Goal: Task Accomplishment & Management: Use online tool/utility

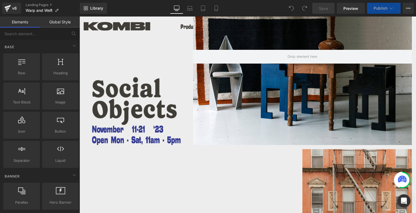
scroll to position [50, 0]
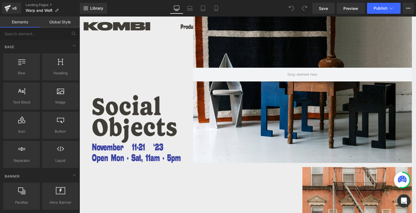
click at [129, 152] on div "Image" at bounding box center [139, 154] width 110 height 20
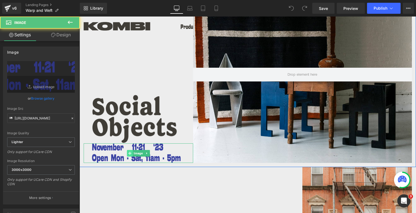
scroll to position [0, 0]
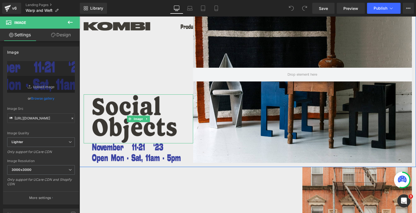
click at [153, 114] on img at bounding box center [139, 118] width 110 height 49
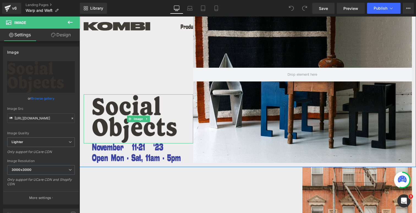
click at [114, 118] on img at bounding box center [139, 118] width 110 height 49
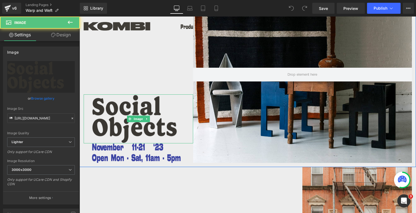
click at [100, 107] on img at bounding box center [139, 118] width 110 height 49
click at [107, 131] on img at bounding box center [139, 118] width 110 height 49
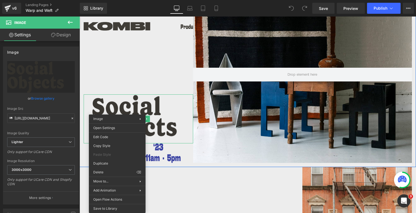
click at [153, 97] on img at bounding box center [139, 118] width 110 height 49
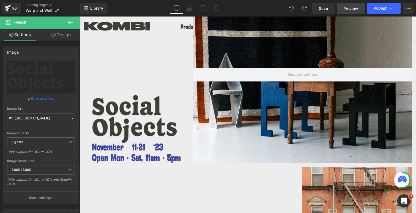
click at [355, 9] on span "Preview" at bounding box center [351, 9] width 15 height 6
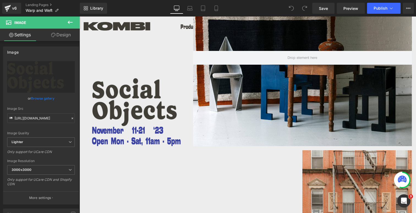
scroll to position [22, 0]
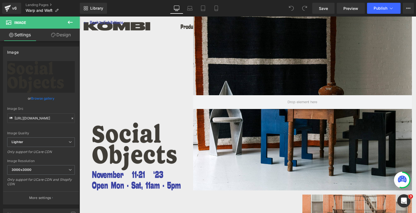
click at [163, 103] on div "Image Image ⃪ Back to Exhibitions Heading" at bounding box center [139, 102] width 110 height 177
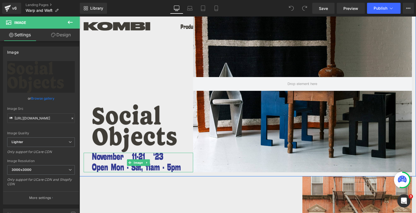
scroll to position [45, 0]
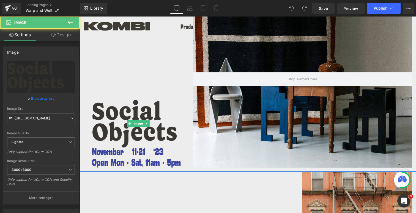
click at [177, 121] on img at bounding box center [139, 123] width 110 height 49
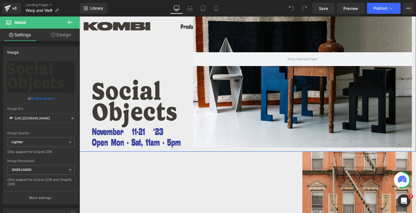
scroll to position [67, 0]
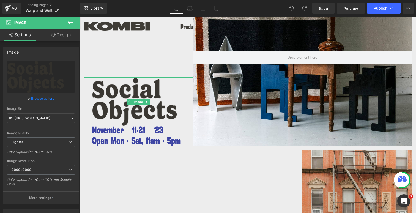
click at [118, 95] on img at bounding box center [139, 101] width 110 height 49
click at [135, 102] on span "Image" at bounding box center [138, 102] width 11 height 7
click at [148, 100] on link at bounding box center [147, 102] width 6 height 7
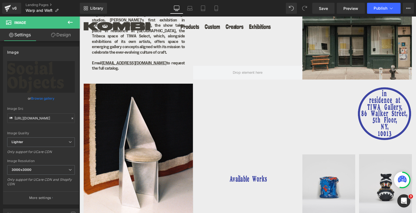
scroll to position [277, 0]
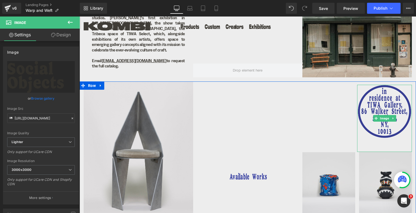
click at [384, 100] on img at bounding box center [385, 118] width 55 height 67
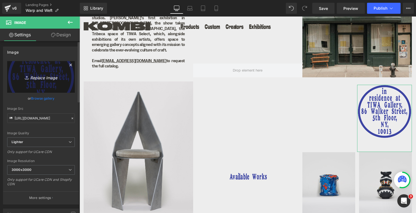
click at [40, 79] on icon "Replace Image" at bounding box center [41, 77] width 44 height 7
type input "C:\fakepath\KO_Collectables_Circle.svg"
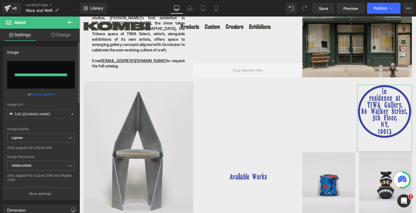
type input "[URL][DOMAIN_NAME]"
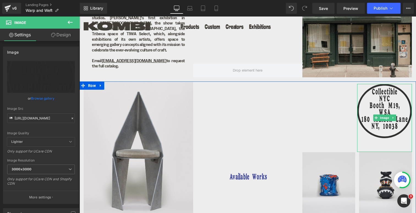
click at [388, 106] on img at bounding box center [385, 118] width 55 height 68
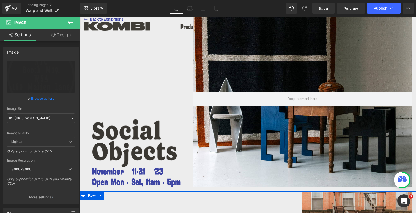
scroll to position [21, 0]
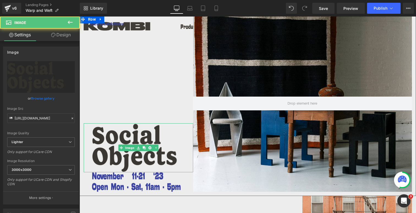
click at [137, 133] on img at bounding box center [139, 147] width 110 height 49
click at [120, 159] on img at bounding box center [139, 147] width 110 height 49
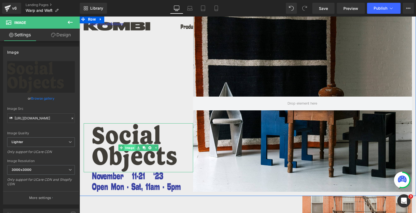
click at [126, 146] on div "Image" at bounding box center [139, 147] width 110 height 49
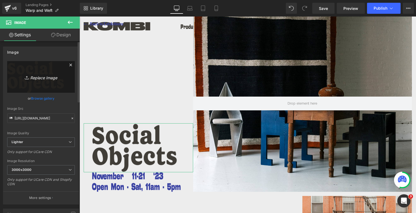
click at [39, 78] on icon "Replace Image" at bounding box center [41, 77] width 44 height 7
type input "C:\fakepath\KO_Collectables_Title.svg"
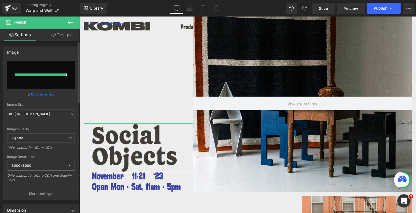
type input "[URL][DOMAIN_NAME]"
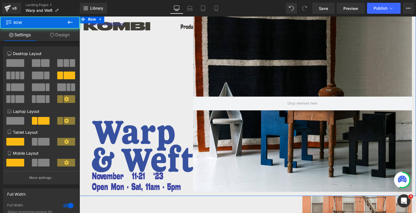
click at [116, 91] on div "Image Image ⃪ Back to Exhibitions Heading" at bounding box center [139, 103] width 110 height 177
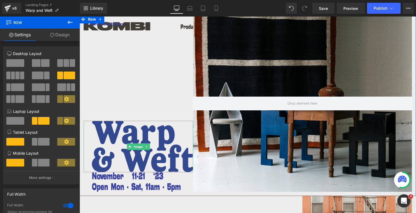
click at [119, 137] on img at bounding box center [139, 147] width 110 height 52
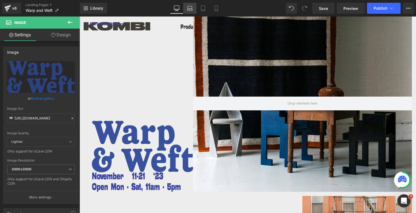
click at [191, 7] on icon at bounding box center [190, 9] width 6 height 6
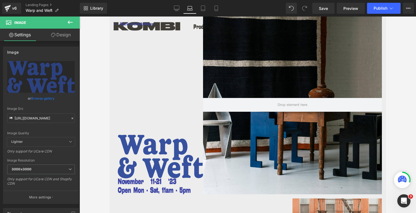
scroll to position [73, 0]
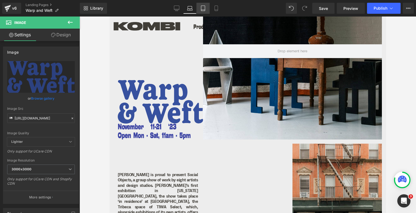
click at [204, 7] on icon at bounding box center [204, 9] width 6 height 6
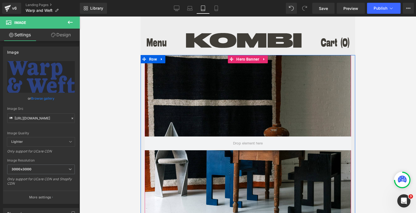
scroll to position [0, 0]
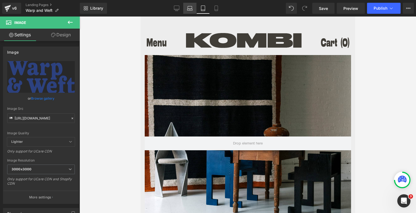
click at [190, 7] on icon at bounding box center [190, 9] width 6 height 6
type input "95"
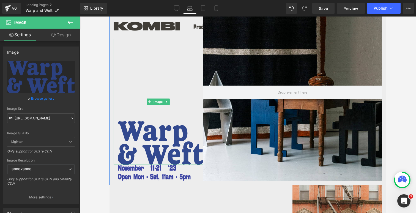
scroll to position [39, 0]
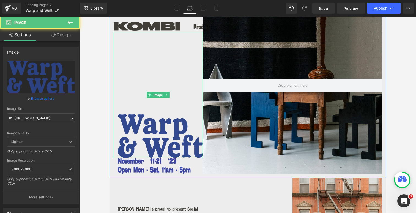
click at [158, 132] on img at bounding box center [159, 95] width 90 height 126
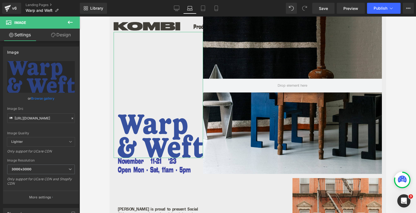
click at [59, 31] on link "Design" at bounding box center [61, 35] width 40 height 12
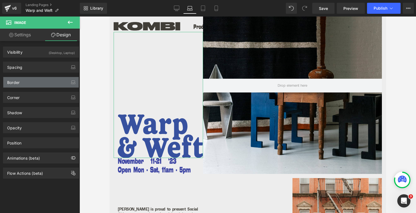
click at [31, 84] on div "Border" at bounding box center [40, 82] width 75 height 10
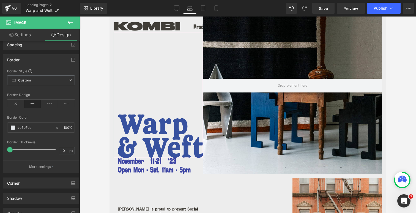
scroll to position [24, 0]
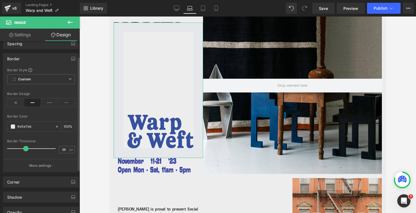
type input "37"
drag, startPoint x: 11, startPoint y: 147, endPoint x: 27, endPoint y: 147, distance: 16.0
click at [27, 147] on span at bounding box center [27, 149] width 6 height 6
type input "100"
type input "25.79"
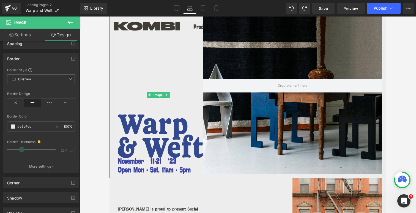
click at [131, 137] on img at bounding box center [159, 95] width 90 height 126
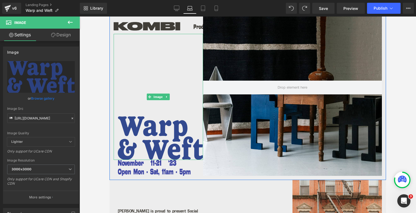
scroll to position [41, 0]
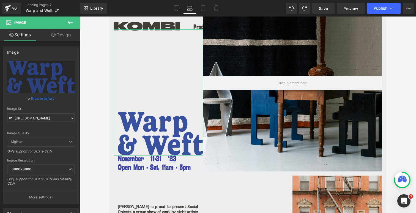
click at [55, 33] on link "Design" at bounding box center [61, 35] width 40 height 12
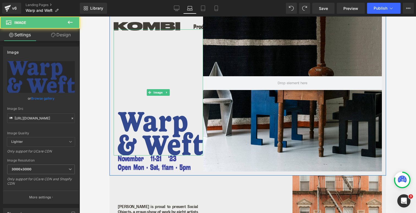
click at [153, 134] on img at bounding box center [159, 92] width 90 height 126
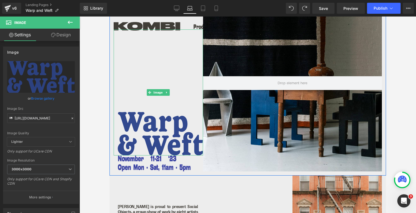
click at [147, 125] on img at bounding box center [159, 92] width 90 height 126
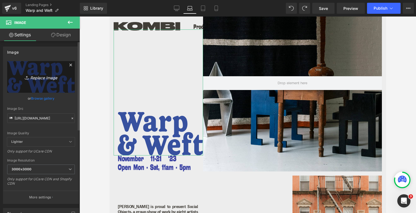
click at [33, 78] on icon "Replace Image" at bounding box center [41, 77] width 44 height 7
type input "C:\fakepath\KO_Collectables_Header.svg"
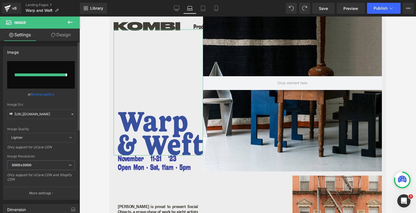
type input "[URL][DOMAIN_NAME]"
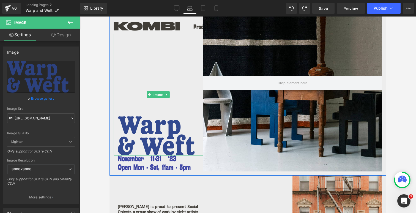
click at [173, 135] on img at bounding box center [159, 95] width 90 height 122
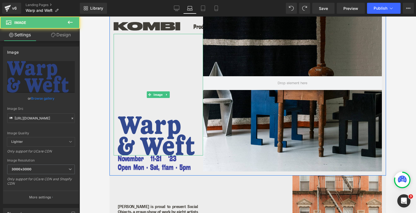
click at [154, 137] on img at bounding box center [159, 95] width 90 height 122
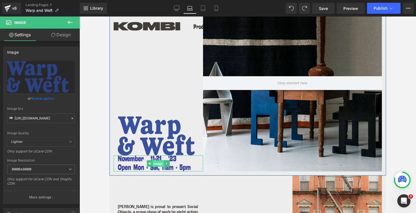
click at [157, 167] on span "Image" at bounding box center [158, 164] width 11 height 7
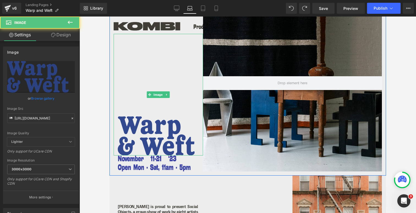
click at [130, 137] on img at bounding box center [159, 95] width 90 height 122
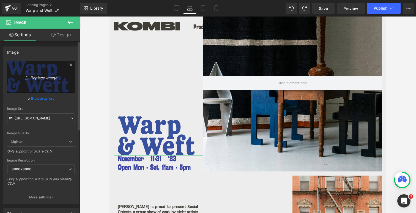
click at [42, 77] on icon "Replace Image" at bounding box center [41, 77] width 44 height 7
type input "C:\fakepath\KO_Collectables_Header_1.svg"
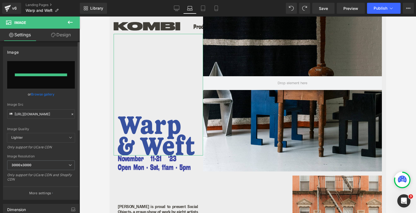
type input "[URL][DOMAIN_NAME]"
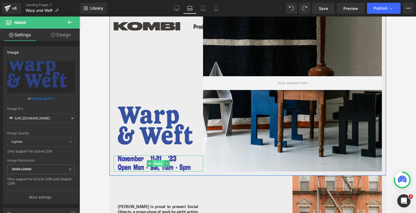
click at [153, 162] on span "Image" at bounding box center [158, 163] width 11 height 7
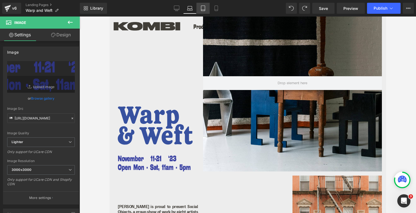
click at [203, 7] on icon at bounding box center [204, 9] width 6 height 6
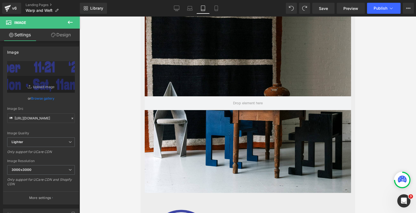
type input "50"
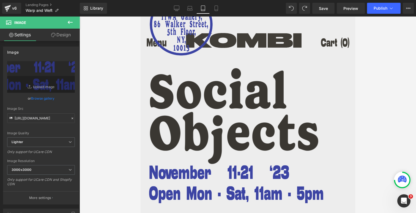
scroll to position [229, 0]
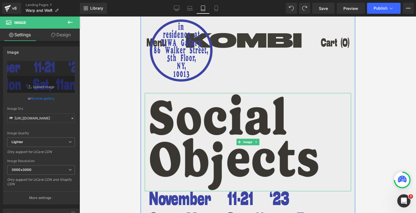
click at [209, 119] on img at bounding box center [248, 142] width 207 height 98
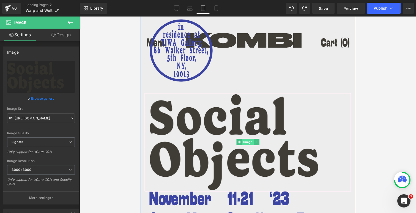
click at [246, 142] on span "Image" at bounding box center [247, 142] width 11 height 7
click at [246, 143] on span "Image" at bounding box center [247, 142] width 11 height 7
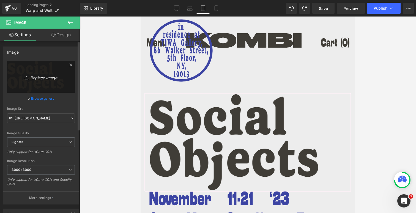
click at [36, 76] on icon "Replace Image" at bounding box center [41, 77] width 44 height 7
type input "C:\fakepath\KO_Collectables_Header_1.svg"
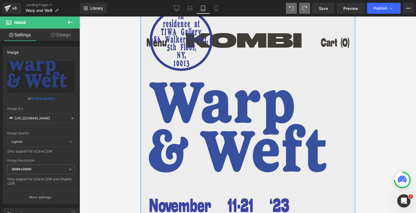
scroll to position [248, 0]
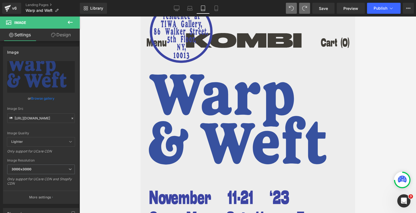
type input "[URL][DOMAIN_NAME]"
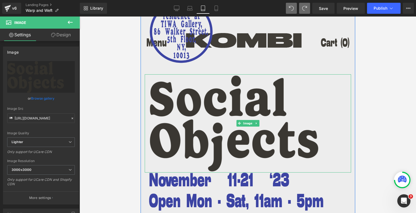
scroll to position [192, 0]
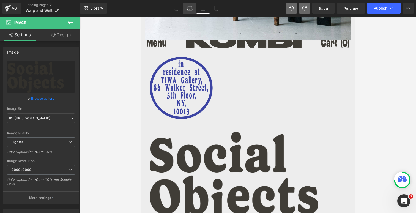
click at [190, 8] on icon at bounding box center [190, 9] width 6 height 6
type input "auto"
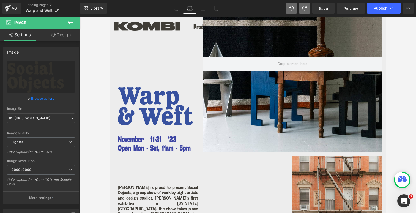
scroll to position [59, 0]
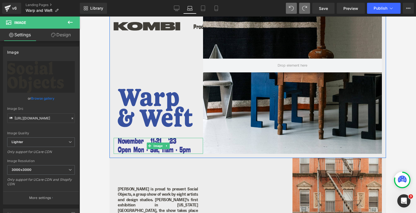
click at [177, 144] on img at bounding box center [159, 146] width 90 height 16
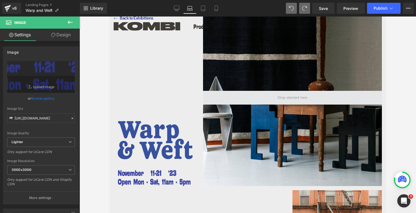
scroll to position [66, 0]
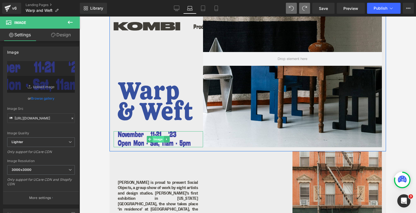
click at [163, 141] on span "Image" at bounding box center [158, 139] width 11 height 7
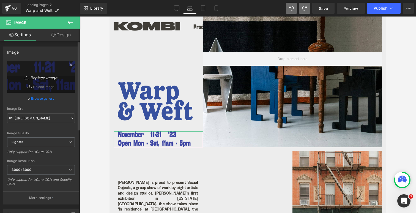
click at [43, 77] on icon "Replace Image" at bounding box center [41, 77] width 44 height 7
type input "C:\fakepath\KO_Collectables_Details.svg"
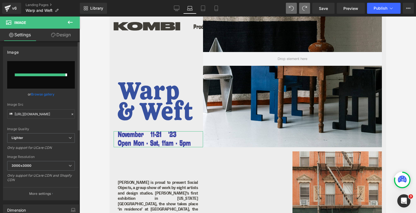
type input "[URL][DOMAIN_NAME]"
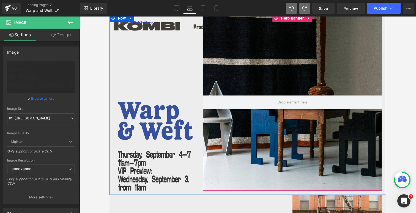
scroll to position [20, 0]
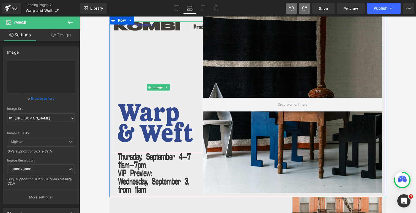
click at [163, 136] on img at bounding box center [159, 87] width 90 height 132
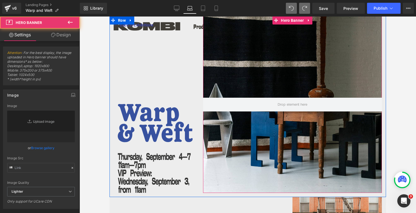
type input "[URL][DOMAIN_NAME]"
click at [228, 119] on div at bounding box center [292, 104] width 179 height 177
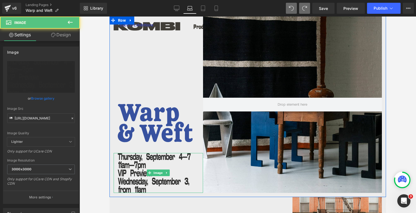
click at [188, 158] on img at bounding box center [159, 173] width 90 height 40
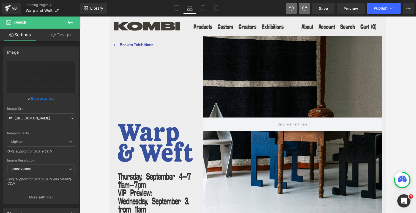
scroll to position [0, 0]
click at [180, 6] on link "Desktop" at bounding box center [176, 8] width 13 height 11
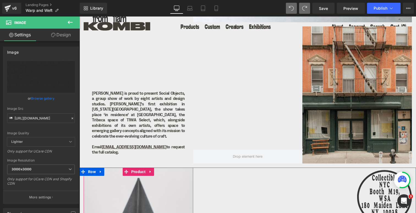
scroll to position [196, 0]
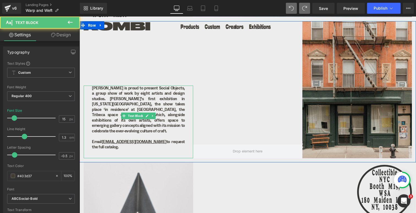
click at [125, 119] on p "[PERSON_NAME] is proud to present Social Objects, a group show of work by eight…" at bounding box center [138, 110] width 93 height 48
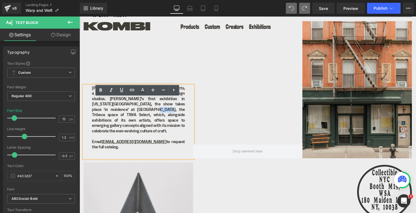
drag, startPoint x: 91, startPoint y: 99, endPoint x: 178, endPoint y: 150, distance: 100.6
click at [178, 150] on div "[PERSON_NAME] is proud to present Social Objects, a group show of work by eight…" at bounding box center [139, 122] width 110 height 73
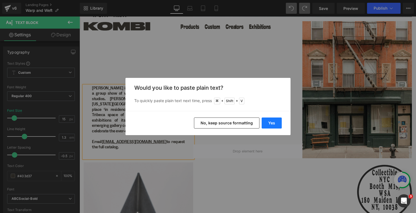
click at [275, 124] on button "Yes" at bounding box center [272, 123] width 20 height 11
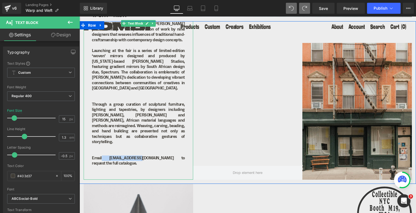
drag, startPoint x: 101, startPoint y: 154, endPoint x: 132, endPoint y: 153, distance: 30.9
click at [132, 156] on p "Email [EMAIL_ADDRESS][DOMAIN_NAME] to request the full catalogue." at bounding box center [138, 161] width 93 height 11
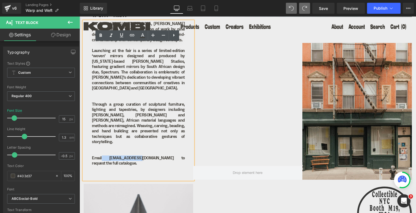
click at [132, 156] on p "Email [EMAIL_ADDRESS][DOMAIN_NAME] to request the full catalogue." at bounding box center [138, 161] width 93 height 11
drag, startPoint x: 131, startPoint y: 154, endPoint x: 102, endPoint y: 154, distance: 29.5
click at [102, 156] on p "Email [EMAIL_ADDRESS][DOMAIN_NAME] to request the full catalogue." at bounding box center [138, 161] width 93 height 11
copy p "[EMAIL_ADDRESS][DOMAIN_NAME]"
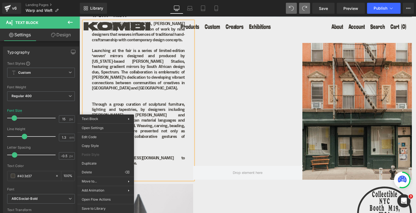
click at [149, 150] on p at bounding box center [138, 153] width 93 height 6
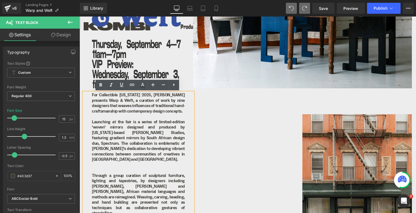
scroll to position [124, 0]
click at [224, 136] on div at bounding box center [248, 172] width 110 height 159
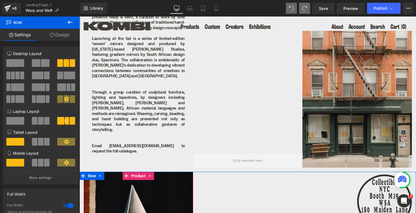
scroll to position [191, 0]
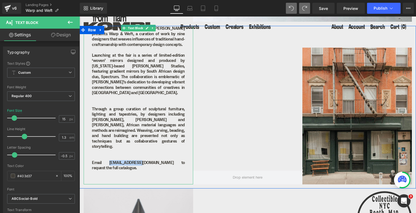
drag, startPoint x: 102, startPoint y: 158, endPoint x: 131, endPoint y: 157, distance: 29.2
click at [131, 160] on p "Email [EMAIL_ADDRESS][DOMAIN_NAME] to request the full catalogue." at bounding box center [138, 165] width 93 height 11
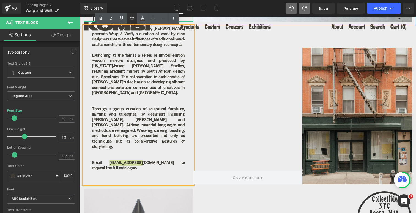
click at [134, 17] on icon at bounding box center [132, 18] width 7 height 7
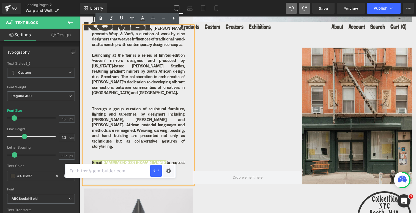
click at [124, 170] on input "text" at bounding box center [108, 171] width 85 height 14
paste input "[EMAIL_ADDRESS][DOMAIN_NAME]"
type input "[EMAIL_ADDRESS][DOMAIN_NAME]"
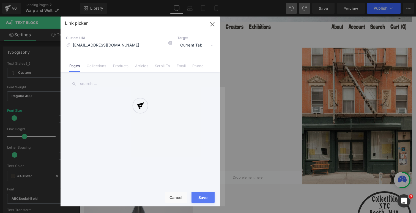
click at [167, 0] on div "Text Color Highlight Color #333333 Edit or remove link: Edit - Unlink - Cancel …" at bounding box center [208, 0] width 416 height 0
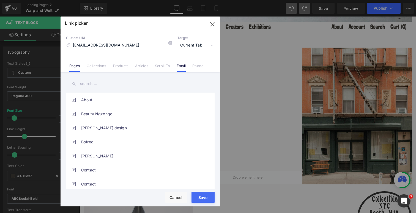
click at [181, 65] on link "Email" at bounding box center [181, 68] width 9 height 8
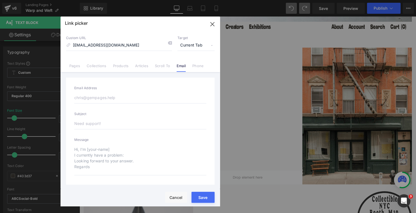
click at [113, 96] on input "email" at bounding box center [140, 98] width 132 height 12
paste input "[EMAIL_ADDRESS][DOMAIN_NAME]"
type input "[EMAIL_ADDRESS][DOMAIN_NAME]"
type input "mailto:[EMAIL_ADDRESS][DOMAIN_NAME]"
type input "[EMAIL_ADDRESS][DOMAIN_NAME]"
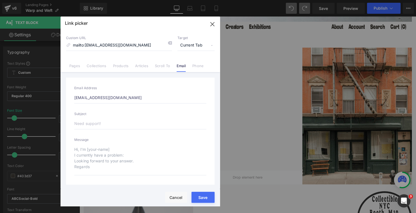
click at [94, 125] on input "text" at bounding box center [140, 124] width 132 height 12
type input "W"
type input "mailto:[EMAIL_ADDRESS][DOMAIN_NAME]?subject=W"
type input "Wa"
type input "mailto:[EMAIL_ADDRESS][DOMAIN_NAME]?subject=Wa"
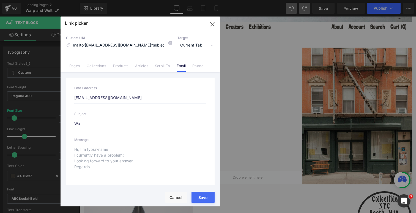
type input "War"
type input "mailto:[EMAIL_ADDRESS][DOMAIN_NAME]?subject=War"
type input "Waro"
type input "mailto:[EMAIL_ADDRESS][DOMAIN_NAME]?subject=Waro"
type input "War"
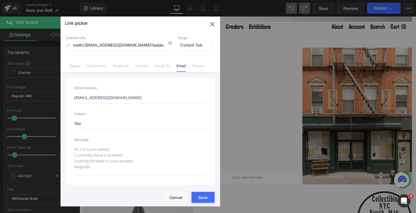
type input "mailto:[EMAIL_ADDRESS][DOMAIN_NAME]?subject=War"
type input "Warp"
type input "mailto:[EMAIL_ADDRESS][DOMAIN_NAME]?subject=Warp"
type input "Warp"
type input "mailto:[EMAIL_ADDRESS][DOMAIN_NAME]?subject=Warp"
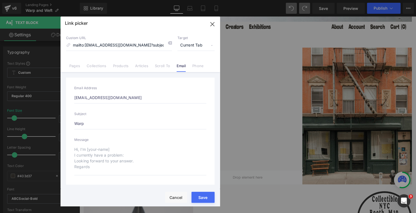
type input "Warp &"
type input "mailto:[EMAIL_ADDRESS][DOMAIN_NAME]?subject=Warp &"
type input "Warp &"
type input "mailto:[EMAIL_ADDRESS][DOMAIN_NAME]?subject=Warp &"
type input "Warp & W"
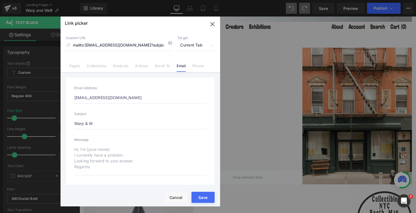
type input "mailto:[EMAIL_ADDRESS][DOMAIN_NAME]?subject=Warp & W"
type input "Warp & We"
type input "mailto:[EMAIL_ADDRESS][DOMAIN_NAME]?subject=Warp & We"
type input "Warp & Wef"
type input "mailto:[EMAIL_ADDRESS][DOMAIN_NAME]?subject=Warp & Wef"
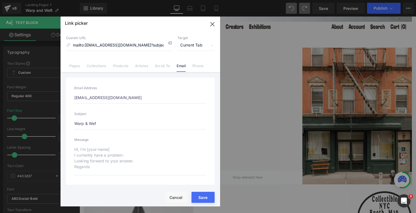
type input "Warp & Weft"
type input "mailto:[EMAIL_ADDRESS][DOMAIN_NAME]?subject=Warp & Weft"
type input "Warp & Weft"
type input "mailto:[EMAIL_ADDRESS][DOMAIN_NAME]?subject=Warp & Weft"
type input "Warp & Weft C"
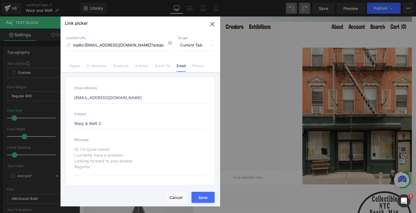
type input "mailto:[EMAIL_ADDRESS][DOMAIN_NAME]?subject=Warp & Weft C"
type input "Warp & Weft Ca"
type input "mailto:[EMAIL_ADDRESS][DOMAIN_NAME]?subject=Warp & Weft Ca"
type input "Warp & Weft Cat"
type input "mailto:[EMAIL_ADDRESS][DOMAIN_NAME]?subject=Warp & Weft Cat"
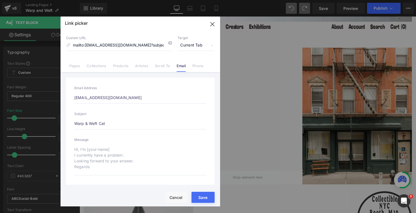
type input "Warp & Weft Cata"
type input "mailto:[EMAIL_ADDRESS][DOMAIN_NAME]?subject=Warp & Weft Cata"
type input "Warp & Weft Catal"
type input "mailto:[EMAIL_ADDRESS][DOMAIN_NAME]?subject=Warp & Weft Catal"
type input "Warp & Weft Catalo"
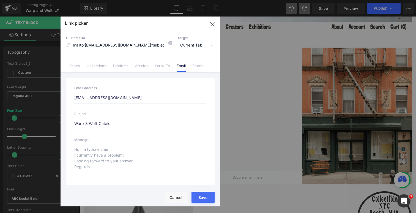
type input "mailto:[EMAIL_ADDRESS][DOMAIN_NAME]?subject=Warp & Weft Catalo"
type input "Warp & Weft Catalog"
type input "mailto:[EMAIL_ADDRESS][DOMAIN_NAME]?subject=Warp & Weft Catalog"
type input "Warp & Weft Catalogu"
type input "mailto:[EMAIL_ADDRESS][DOMAIN_NAME]?subject=Warp & Weft Catalogu"
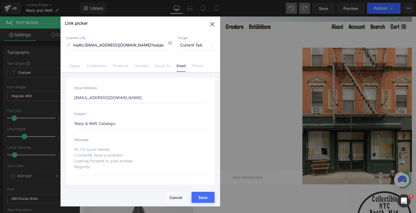
type input "Warp & Weft Catalogue"
type input "mailto:[EMAIL_ADDRESS][DOMAIN_NAME]?subject=Warp & Weft Catalogue"
click at [204, 196] on button "Save" at bounding box center [203, 197] width 23 height 11
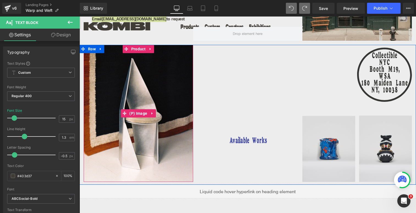
scroll to position [331, 0]
